Goal: Transaction & Acquisition: Purchase product/service

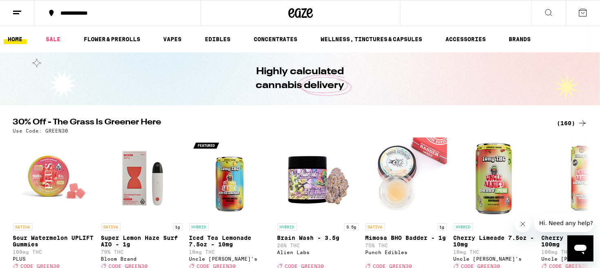
click at [585, 123] on icon at bounding box center [583, 123] width 10 height 10
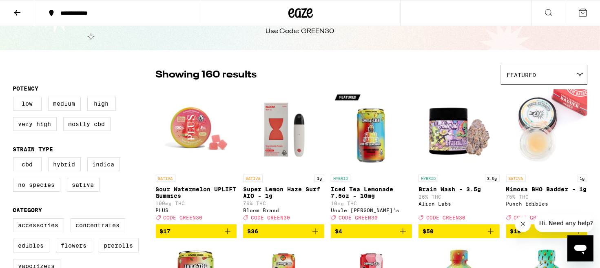
scroll to position [98, 0]
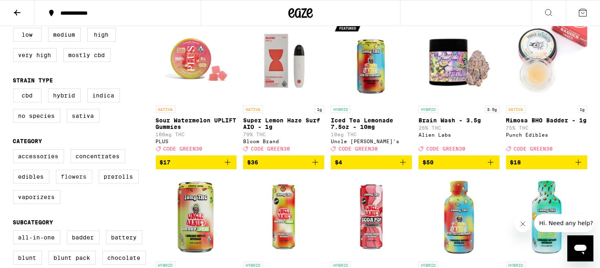
click at [76, 184] on label "Flowers" at bounding box center [74, 177] width 36 height 14
click at [15, 151] on input "Flowers" at bounding box center [15, 151] width 0 height 0
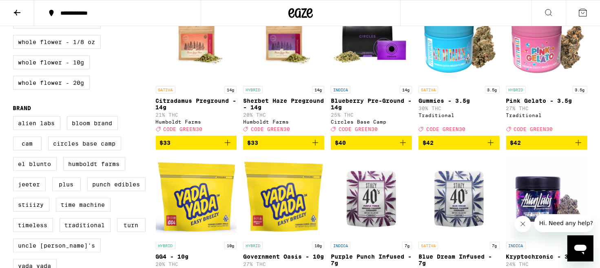
scroll to position [576, 0]
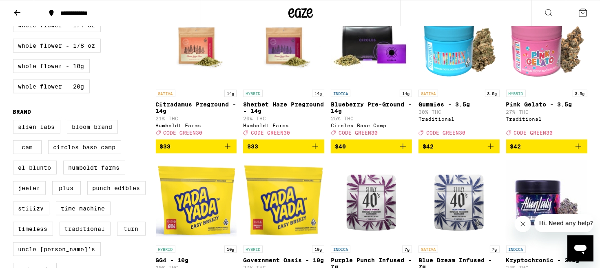
click at [578, 151] on icon "Add to bag" at bounding box center [579, 147] width 10 height 10
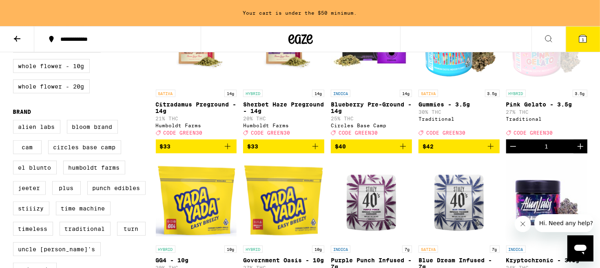
click at [578, 151] on icon "Increment" at bounding box center [581, 147] width 10 height 10
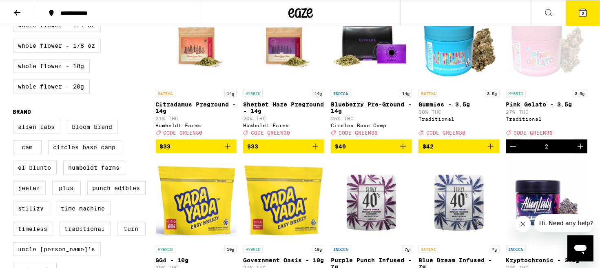
click at [578, 151] on icon "Increment" at bounding box center [581, 147] width 10 height 10
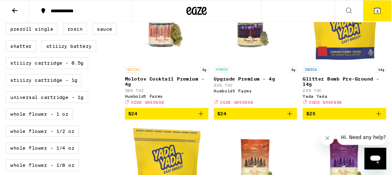
scroll to position [443, 0]
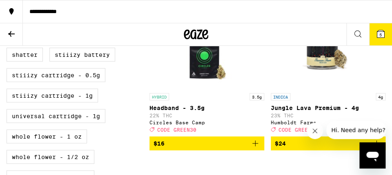
checkbox input "false"
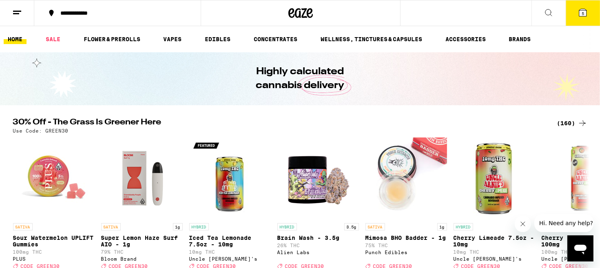
click at [584, 120] on icon at bounding box center [583, 123] width 10 height 10
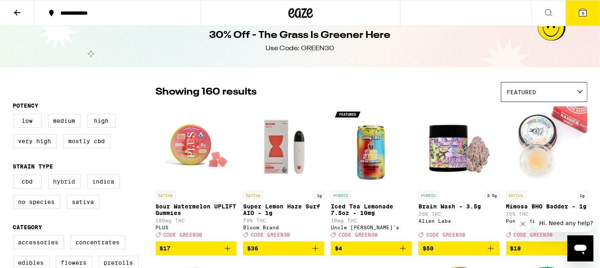
scroll to position [67, 0]
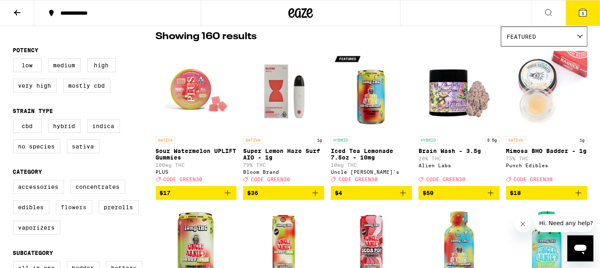
click at [80, 214] on label "Flowers" at bounding box center [74, 207] width 36 height 14
click at [15, 182] on input "Flowers" at bounding box center [15, 181] width 0 height 0
checkbox input "true"
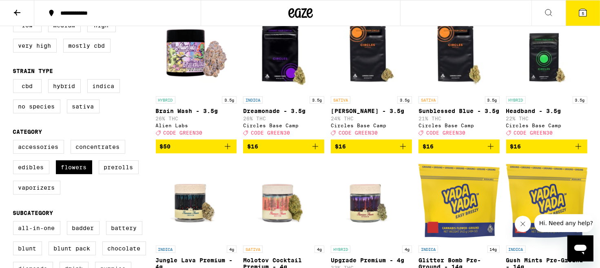
scroll to position [134, 0]
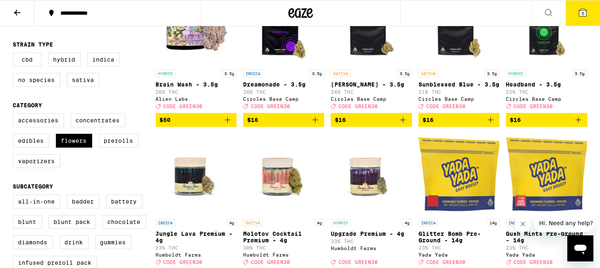
click at [585, 18] on button "5" at bounding box center [583, 12] width 34 height 25
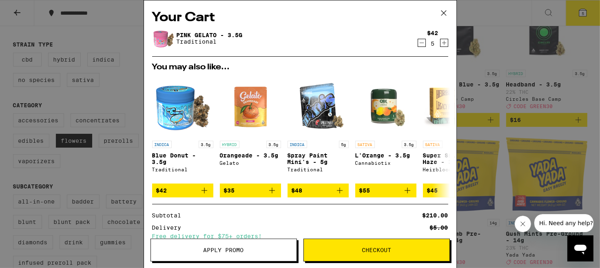
click at [267, 243] on button "Apply Promo" at bounding box center [224, 250] width 147 height 23
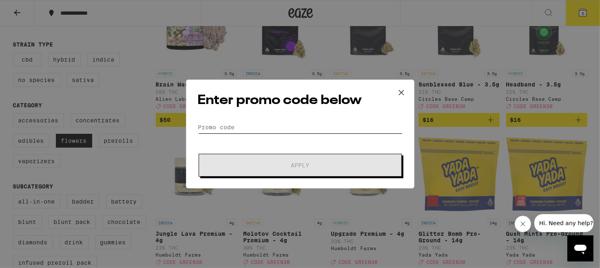
click at [258, 128] on input "Promo Code" at bounding box center [300, 127] width 205 height 12
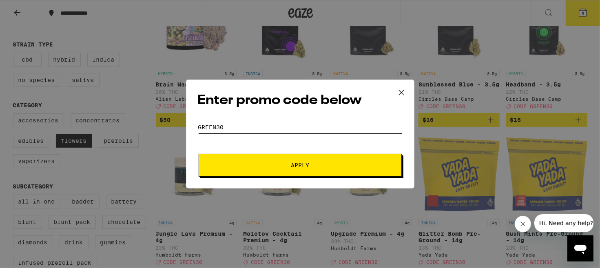
type input "green30"
click at [371, 169] on button "Apply" at bounding box center [300, 165] width 203 height 23
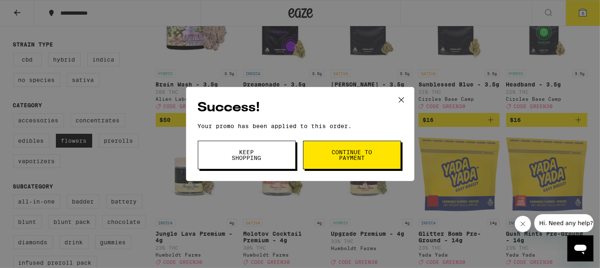
click at [400, 98] on icon at bounding box center [402, 100] width 12 height 12
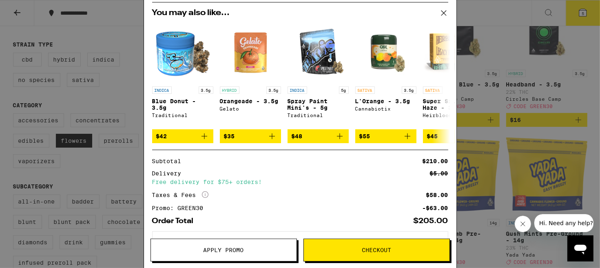
scroll to position [92, 0]
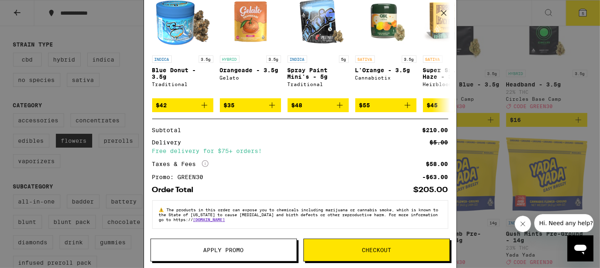
click at [340, 124] on div "Subtotal $210.00 Delivery $5.00 Free delivery for $75+ orders! Taxes & Fees Mor…" at bounding box center [300, 156] width 296 height 75
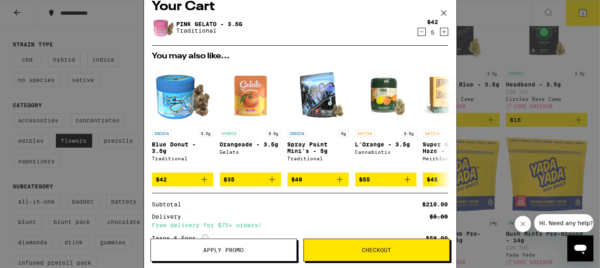
scroll to position [0, 0]
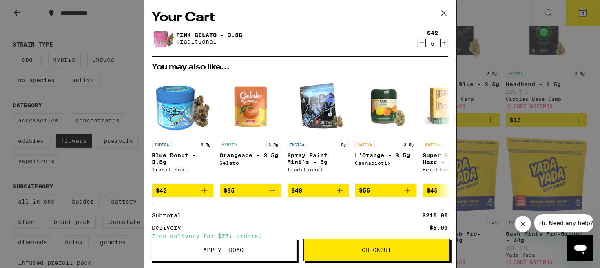
click at [444, 45] on icon "Increment" at bounding box center [444, 43] width 7 height 10
click at [443, 13] on icon at bounding box center [444, 13] width 12 height 12
